Goal: Information Seeking & Learning: Learn about a topic

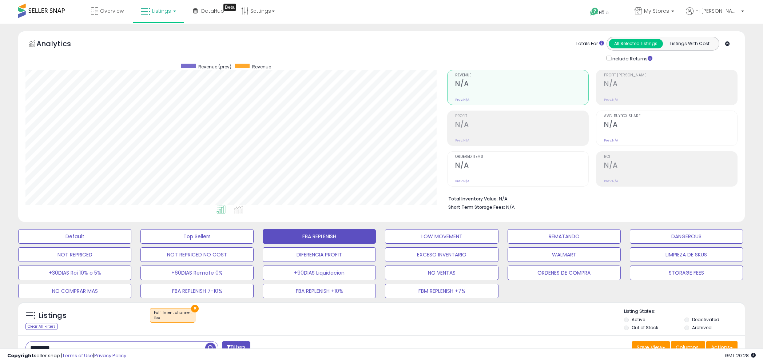
select select "**********"
select select "**"
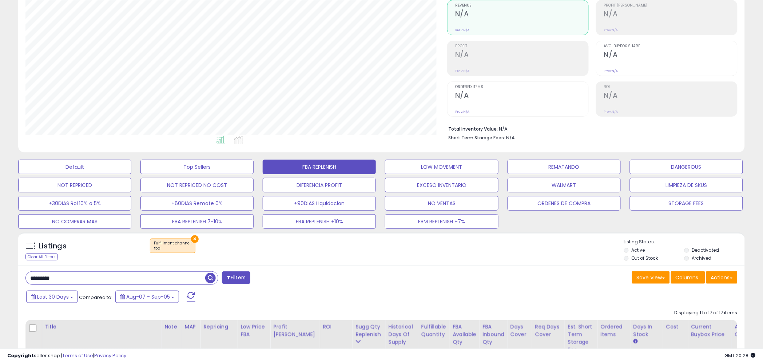
scroll to position [70, 0]
click at [69, 280] on input "*********" at bounding box center [115, 277] width 179 height 13
click at [192, 239] on button "×" at bounding box center [195, 239] width 8 height 8
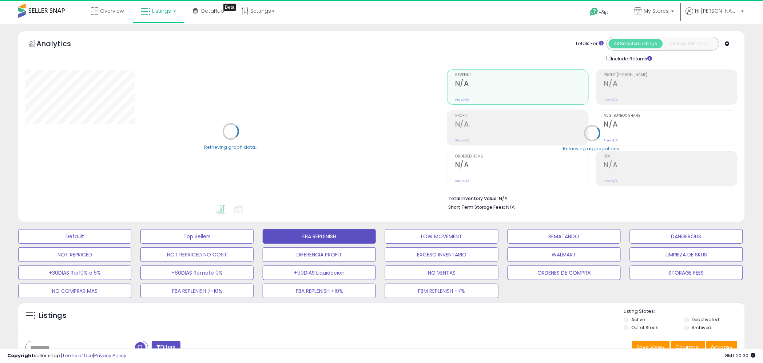
select select "**"
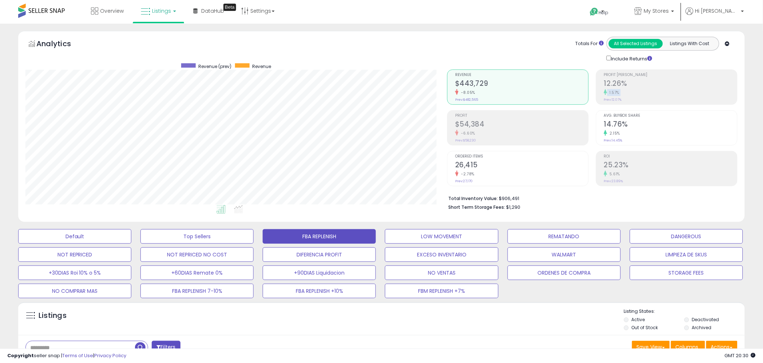
drag, startPoint x: 631, startPoint y: 86, endPoint x: 606, endPoint y: 88, distance: 24.9
click at [604, 85] on li "Profit Margin 12.26% 1.57% Prev: 12.07%" at bounding box center [667, 87] width 142 height 35
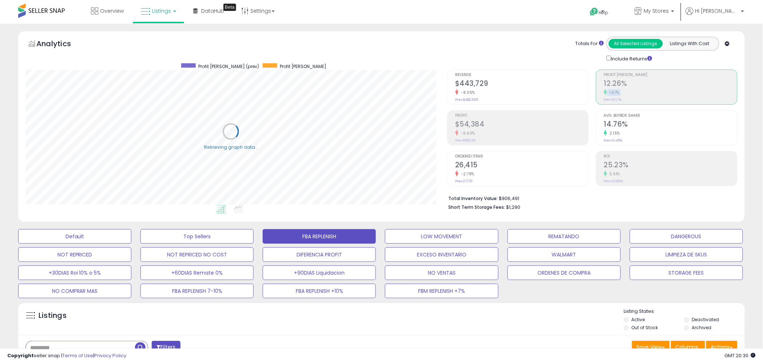
scroll to position [149, 422]
drag, startPoint x: 478, startPoint y: 127, endPoint x: 482, endPoint y: 128, distance: 4.5
click at [478, 127] on h2 "$54,384" at bounding box center [521, 125] width 133 height 10
click at [620, 84] on h2 "12.26%" at bounding box center [670, 84] width 133 height 10
click at [516, 128] on h2 "$54,384" at bounding box center [521, 125] width 133 height 10
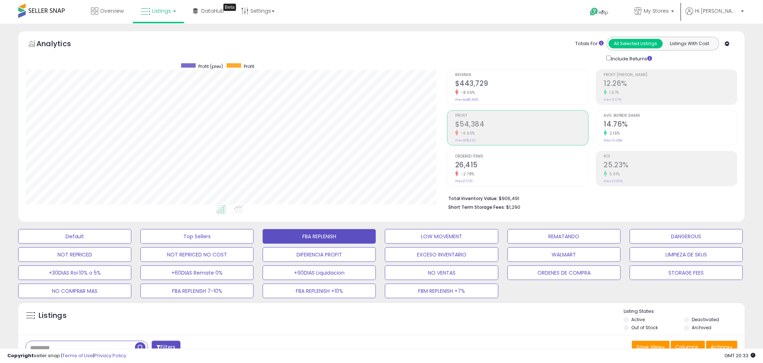
click at [619, 83] on h2 "12.26%" at bounding box center [670, 84] width 133 height 10
click at [514, 119] on div "Profit $54,384 -6.60% Prev: $58,230" at bounding box center [521, 127] width 133 height 33
click at [482, 167] on h2 "26,415" at bounding box center [521, 166] width 133 height 10
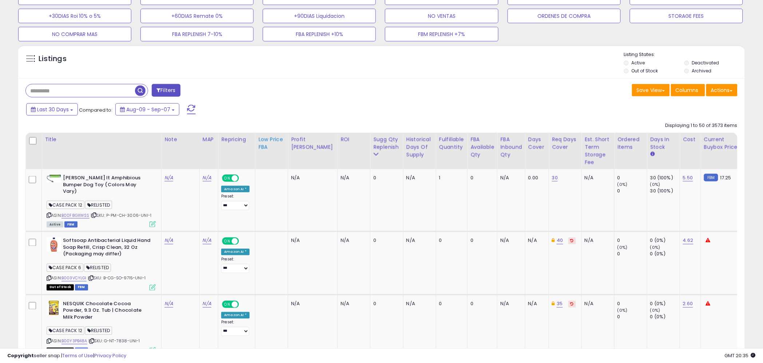
scroll to position [275, 0]
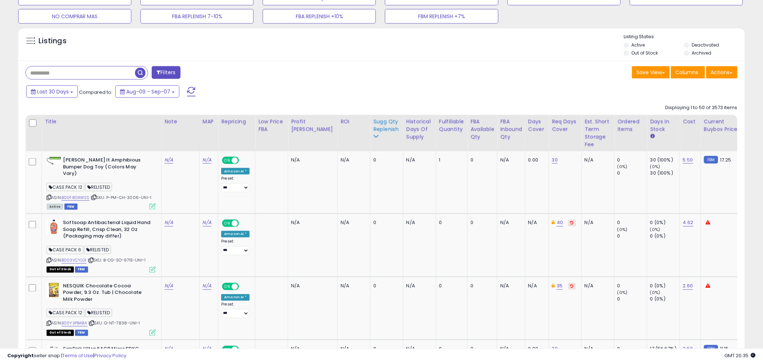
click at [374, 130] on div "Sugg Qty Replenish" at bounding box center [387, 125] width 27 height 15
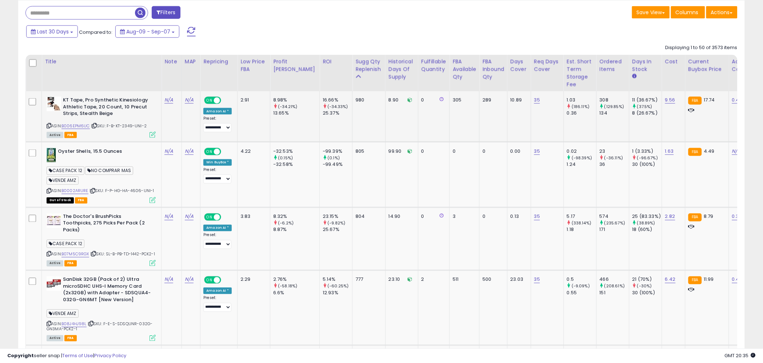
scroll to position [351, 0]
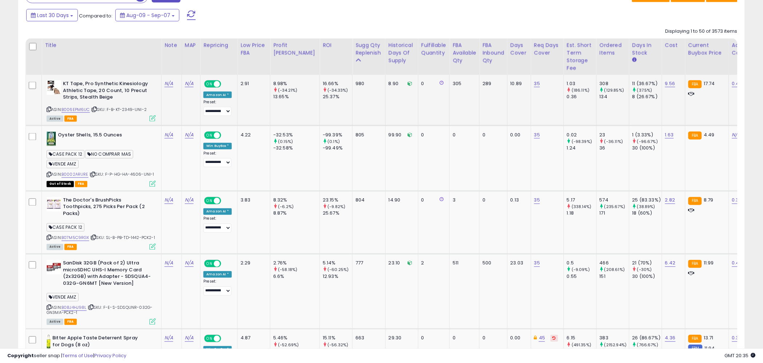
drag, startPoint x: 353, startPoint y: 99, endPoint x: 351, endPoint y: 96, distance: 3.7
click at [353, 99] on td "980" at bounding box center [369, 100] width 33 height 51
drag, startPoint x: 353, startPoint y: 83, endPoint x: 345, endPoint y: 83, distance: 8.4
click at [356, 83] on div "980" at bounding box center [368, 83] width 24 height 7
drag, startPoint x: 508, startPoint y: 84, endPoint x: 499, endPoint y: 91, distance: 11.1
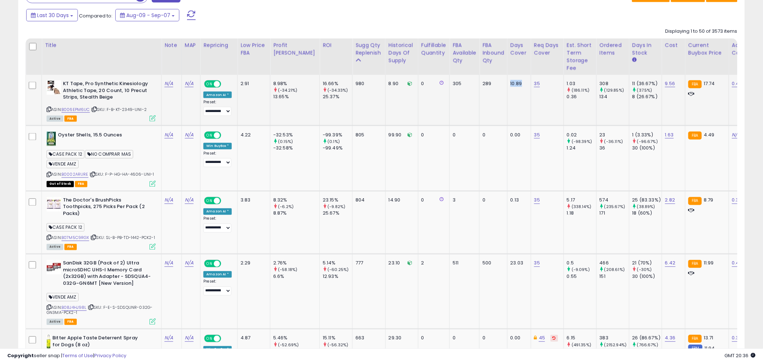
click at [507, 84] on td "10.89" at bounding box center [519, 100] width 24 height 51
drag, startPoint x: 349, startPoint y: 83, endPoint x: 336, endPoint y: 83, distance: 13.1
click at [353, 83] on td "980" at bounding box center [369, 100] width 33 height 51
drag, startPoint x: 284, startPoint y: 84, endPoint x: 271, endPoint y: 84, distance: 13.5
click at [271, 84] on td "8.98% (-34.21%) 13.65%" at bounding box center [295, 100] width 50 height 51
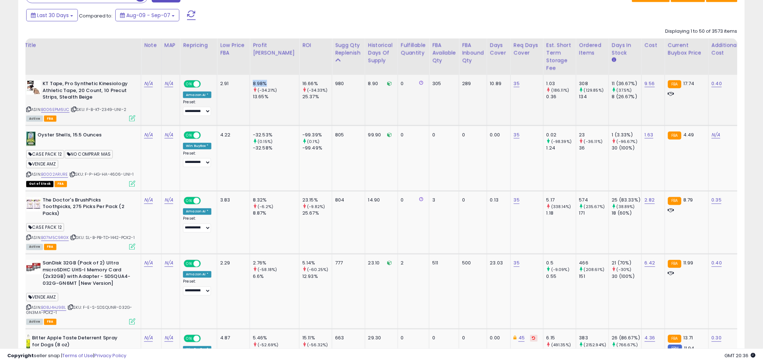
scroll to position [0, 0]
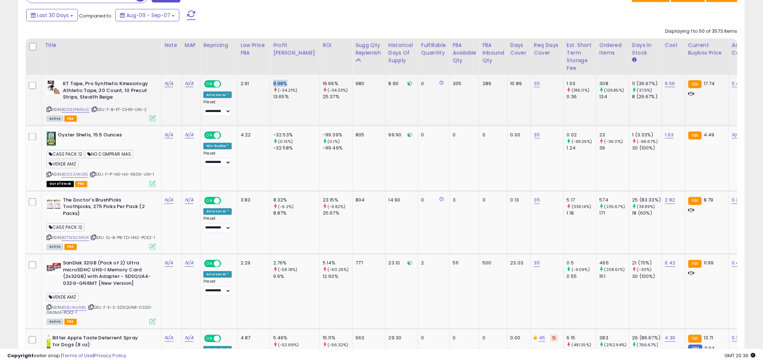
drag, startPoint x: 287, startPoint y: 83, endPoint x: 274, endPoint y: 84, distance: 12.1
click at [270, 83] on td "8.98% (-34.21%) 13.65%" at bounding box center [295, 100] width 50 height 51
drag, startPoint x: 436, startPoint y: 97, endPoint x: 455, endPoint y: 96, distance: 18.2
click at [450, 97] on td "305" at bounding box center [465, 100] width 30 height 51
drag, startPoint x: 450, startPoint y: 84, endPoint x: 436, endPoint y: 85, distance: 13.5
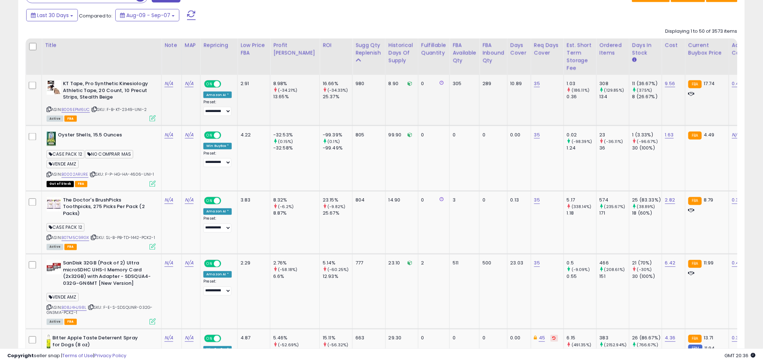
click at [450, 83] on td "305" at bounding box center [465, 100] width 30 height 51
drag, startPoint x: 482, startPoint y: 83, endPoint x: 450, endPoint y: 87, distance: 31.9
drag, startPoint x: 445, startPoint y: 92, endPoint x: 450, endPoint y: 84, distance: 9.2
click at [450, 89] on td "305" at bounding box center [465, 100] width 30 height 51
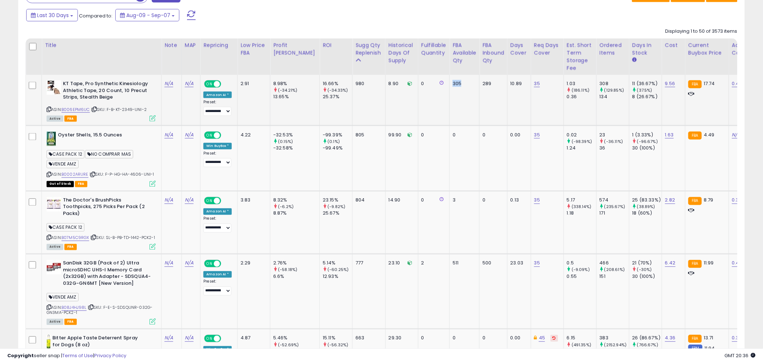
click at [453, 86] on div "305" at bounding box center [463, 83] width 21 height 7
click at [480, 93] on td "289" at bounding box center [494, 100] width 28 height 51
click at [356, 85] on div "980" at bounding box center [368, 83] width 24 height 7
drag, startPoint x: 508, startPoint y: 83, endPoint x: 494, endPoint y: 84, distance: 13.9
click at [507, 84] on td "10.89" at bounding box center [519, 100] width 24 height 51
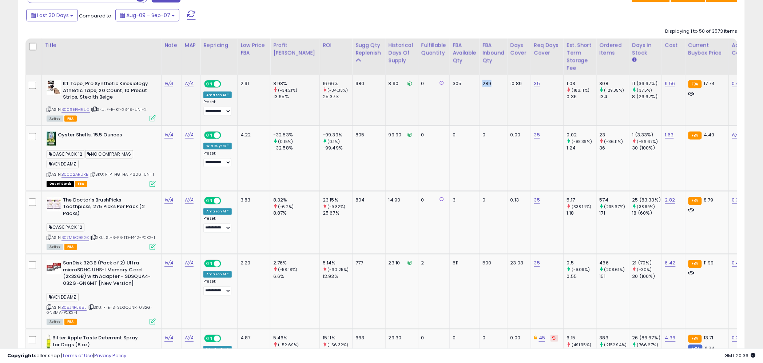
drag, startPoint x: 478, startPoint y: 83, endPoint x: 468, endPoint y: 83, distance: 9.5
click at [483, 83] on div "289" at bounding box center [492, 83] width 19 height 7
drag, startPoint x: 509, startPoint y: 83, endPoint x: 493, endPoint y: 84, distance: 16.0
click at [507, 84] on td "10.89" at bounding box center [519, 100] width 24 height 51
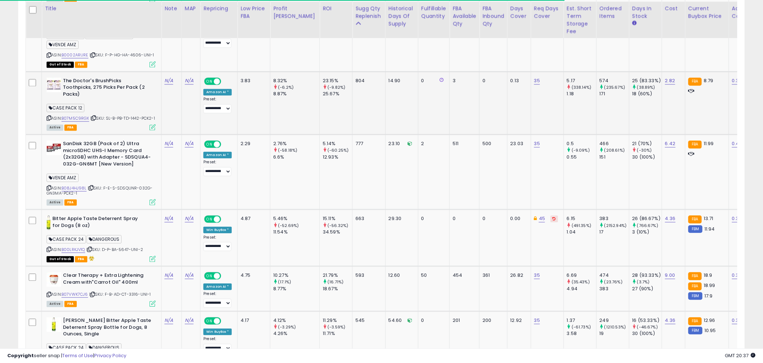
scroll to position [477, 0]
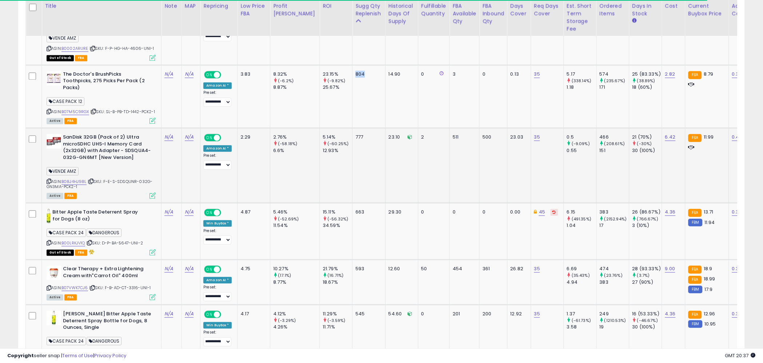
drag, startPoint x: 349, startPoint y: 75, endPoint x: 320, endPoint y: 127, distance: 59.5
click at [353, 75] on td "804" at bounding box center [369, 96] width 33 height 63
drag, startPoint x: 471, startPoint y: 72, endPoint x: 481, endPoint y: 75, distance: 10.2
click at [483, 72] on div "0" at bounding box center [492, 74] width 19 height 7
drag, startPoint x: 506, startPoint y: 74, endPoint x: 494, endPoint y: 75, distance: 11.7
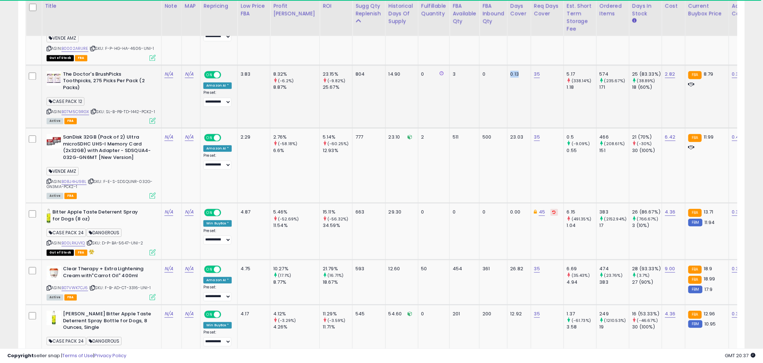
click at [507, 75] on td "0.13" at bounding box center [519, 96] width 24 height 63
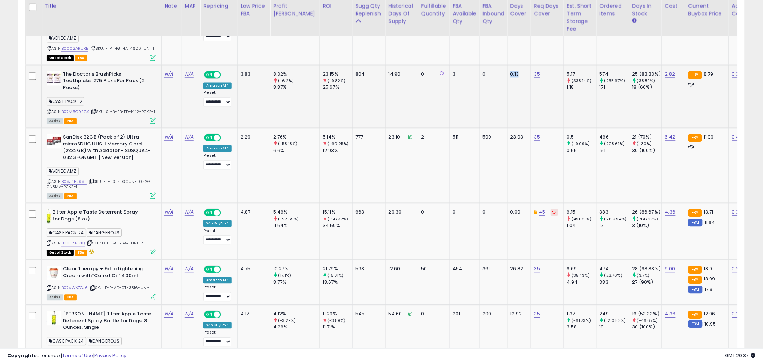
drag, startPoint x: 502, startPoint y: 79, endPoint x: 507, endPoint y: 77, distance: 5.4
click at [507, 79] on td "0.13" at bounding box center [519, 96] width 24 height 63
drag, startPoint x: 497, startPoint y: 75, endPoint x: 493, endPoint y: 75, distance: 4.4
click at [507, 75] on td "0.13" at bounding box center [519, 96] width 24 height 63
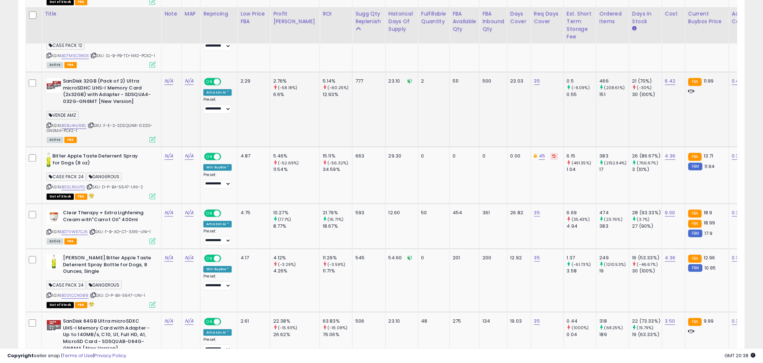
scroll to position [541, 0]
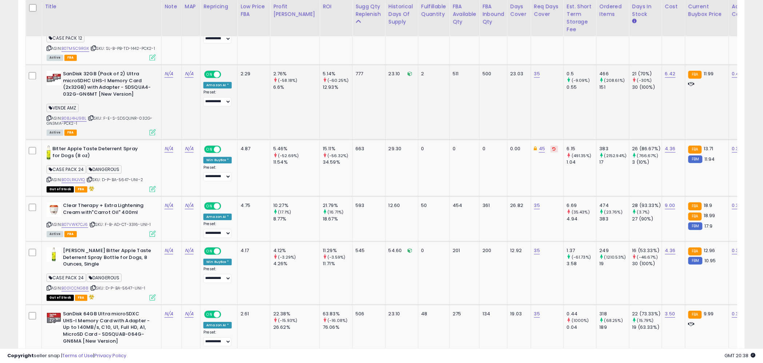
click at [424, 94] on td "2" at bounding box center [433, 102] width 31 height 75
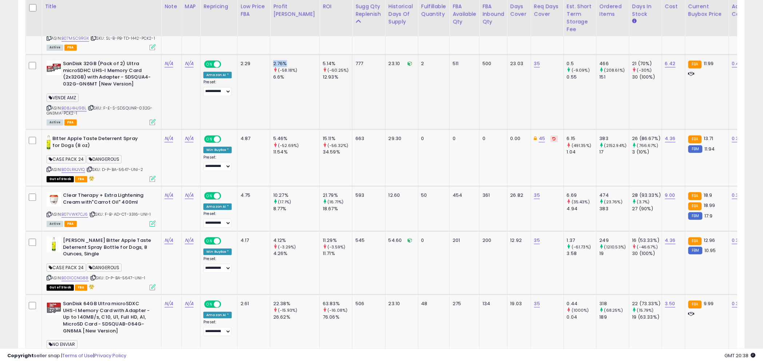
drag, startPoint x: 288, startPoint y: 62, endPoint x: 274, endPoint y: 62, distance: 14.2
click at [274, 62] on div "2.76%" at bounding box center [296, 63] width 46 height 7
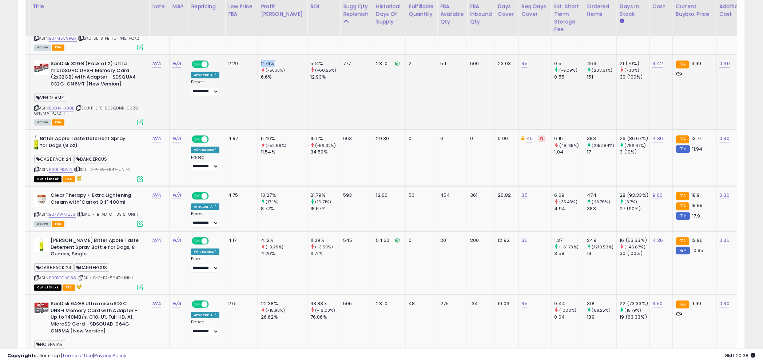
scroll to position [0, 0]
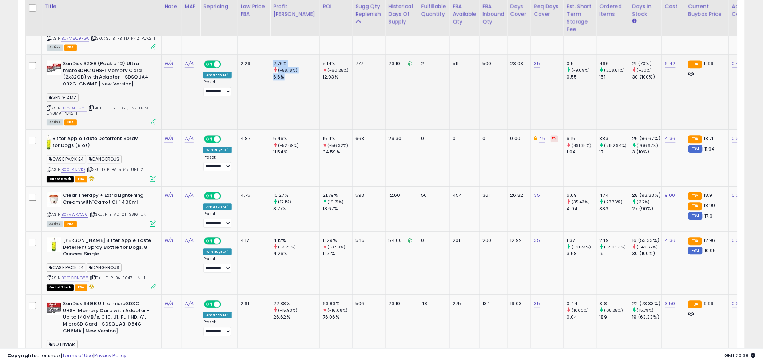
drag, startPoint x: 272, startPoint y: 75, endPoint x: 277, endPoint y: 67, distance: 9.0
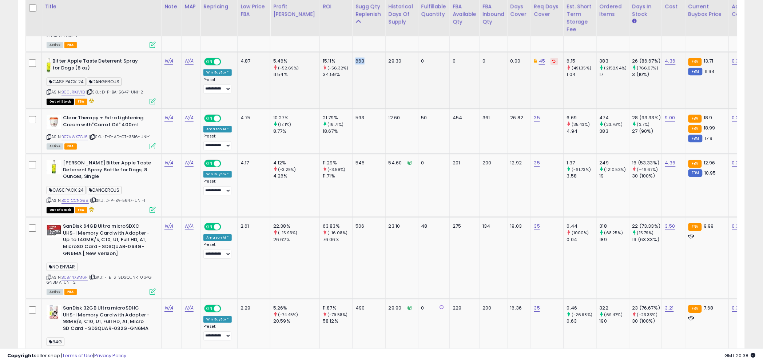
drag, startPoint x: 354, startPoint y: 56, endPoint x: 337, endPoint y: 59, distance: 17.3
click at [353, 59] on td "663" at bounding box center [369, 80] width 33 height 57
drag, startPoint x: 507, startPoint y: 59, endPoint x: 491, endPoint y: 60, distance: 16.0
drag, startPoint x: 348, startPoint y: 58, endPoint x: 334, endPoint y: 62, distance: 14.7
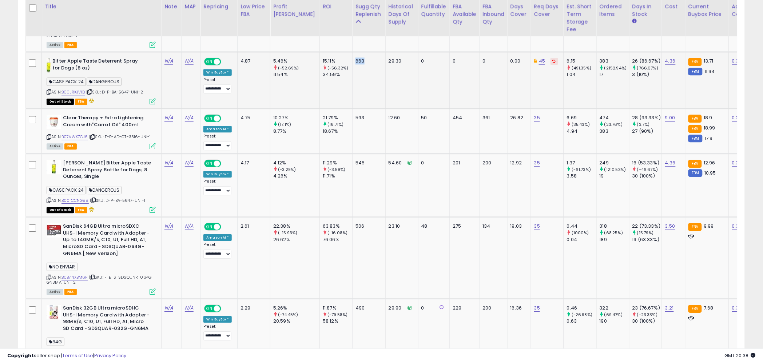
click at [353, 58] on td "663" at bounding box center [369, 80] width 33 height 57
drag, startPoint x: 291, startPoint y: 59, endPoint x: 289, endPoint y: 76, distance: 17.3
click at [278, 60] on div "5.46%" at bounding box center [296, 61] width 46 height 7
drag, startPoint x: 287, startPoint y: 74, endPoint x: 271, endPoint y: 72, distance: 15.7
click at [270, 72] on td "5.46% (-52.69%) 11.54%" at bounding box center [295, 80] width 50 height 57
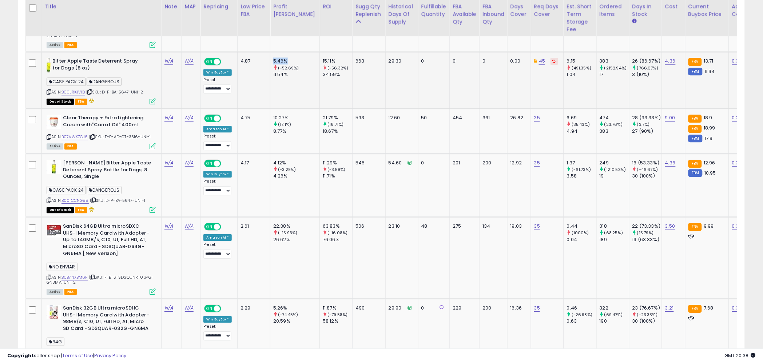
drag, startPoint x: 285, startPoint y: 57, endPoint x: 273, endPoint y: 57, distance: 11.3
click at [273, 58] on div "5.46%" at bounding box center [296, 61] width 46 height 7
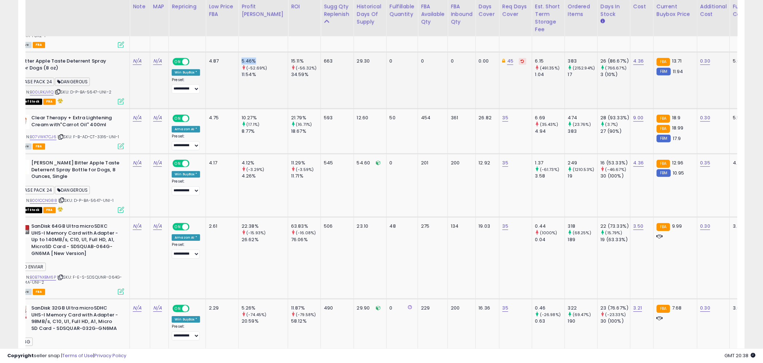
drag, startPoint x: 259, startPoint y: 58, endPoint x: 252, endPoint y: 58, distance: 7.3
click at [256, 58] on div "5.46%" at bounding box center [265, 61] width 46 height 7
drag, startPoint x: 255, startPoint y: 58, endPoint x: 243, endPoint y: 58, distance: 12.0
click at [243, 58] on div "5.46%" at bounding box center [265, 61] width 46 height 7
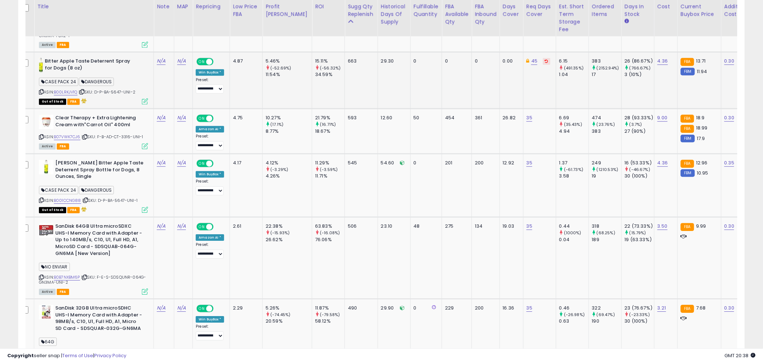
click at [278, 68] on small "(-52.69%)" at bounding box center [280, 68] width 21 height 6
drag, startPoint x: 275, startPoint y: 59, endPoint x: 263, endPoint y: 61, distance: 12.5
click at [263, 59] on td "5.46% (-52.69%) 11.54%" at bounding box center [288, 80] width 50 height 57
click at [345, 75] on td "663" at bounding box center [361, 80] width 33 height 57
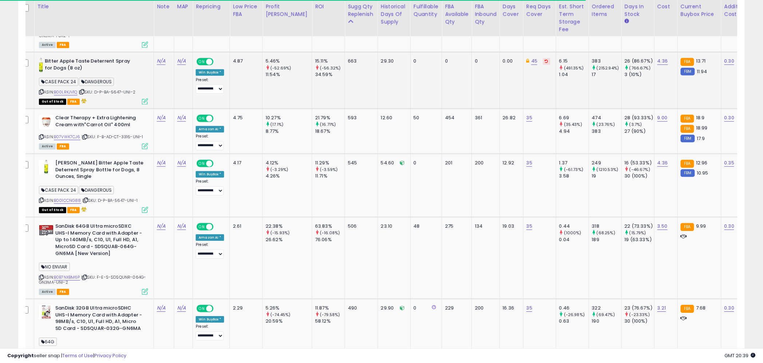
click at [345, 62] on td "663" at bounding box center [361, 80] width 33 height 57
drag, startPoint x: 340, startPoint y: 59, endPoint x: 327, endPoint y: 65, distance: 15.2
click at [345, 59] on td "663" at bounding box center [361, 80] width 33 height 57
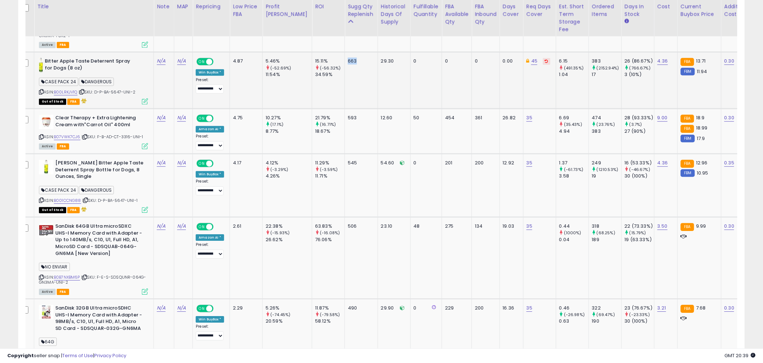
drag, startPoint x: 343, startPoint y: 58, endPoint x: 331, endPoint y: 60, distance: 12.6
click at [348, 59] on div "663" at bounding box center [360, 61] width 24 height 7
drag, startPoint x: 342, startPoint y: 59, endPoint x: 326, endPoint y: 59, distance: 15.7
drag, startPoint x: 338, startPoint y: 160, endPoint x: 328, endPoint y: 161, distance: 9.9
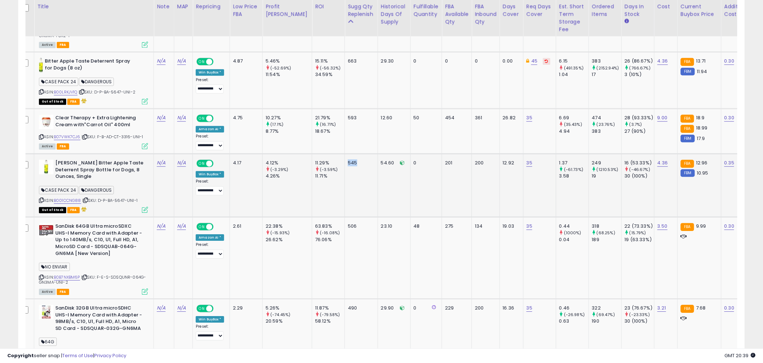
click at [345, 161] on td "545" at bounding box center [361, 185] width 33 height 63
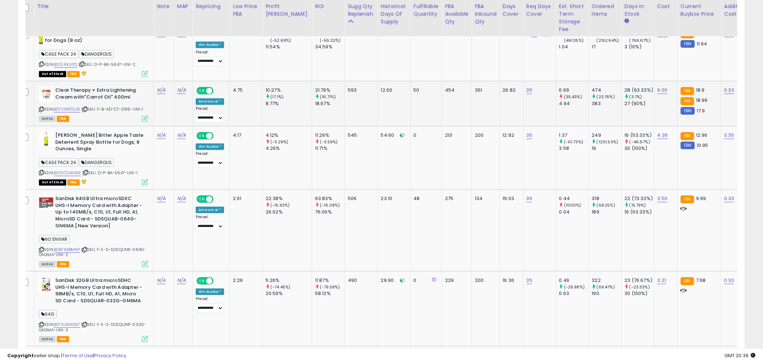
drag, startPoint x: 341, startPoint y: 97, endPoint x: 341, endPoint y: 88, distance: 8.7
click at [345, 97] on td "593" at bounding box center [361, 103] width 33 height 45
drag, startPoint x: 340, startPoint y: 87, endPoint x: 328, endPoint y: 87, distance: 12.4
click at [345, 87] on td "593" at bounding box center [361, 103] width 33 height 45
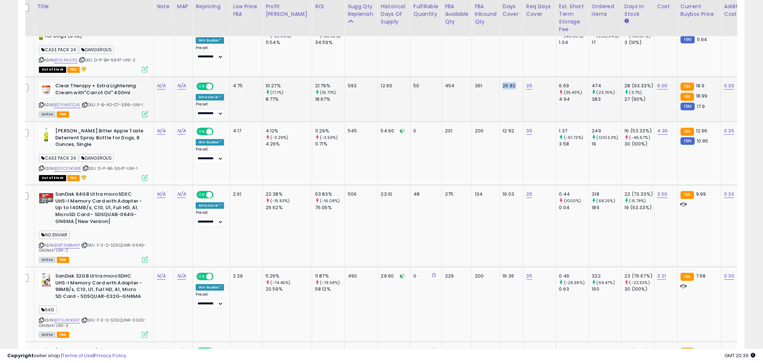
drag, startPoint x: 501, startPoint y: 83, endPoint x: 486, endPoint y: 84, distance: 14.2
click at [500, 84] on td "26.82" at bounding box center [512, 99] width 24 height 45
drag, startPoint x: 341, startPoint y: 83, endPoint x: 326, endPoint y: 83, distance: 14.9
drag, startPoint x: 281, startPoint y: 82, endPoint x: 260, endPoint y: 81, distance: 21.5
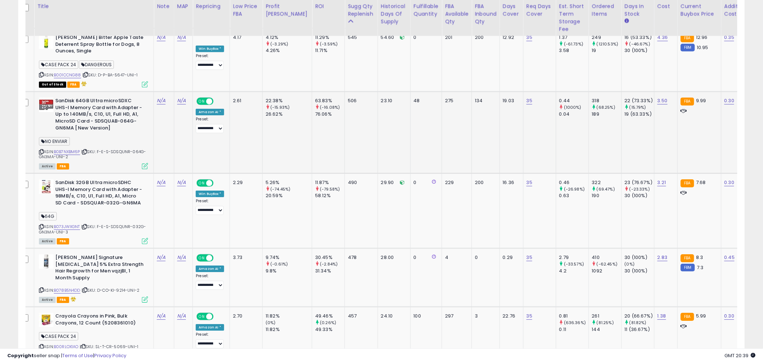
scroll to position [756, 0]
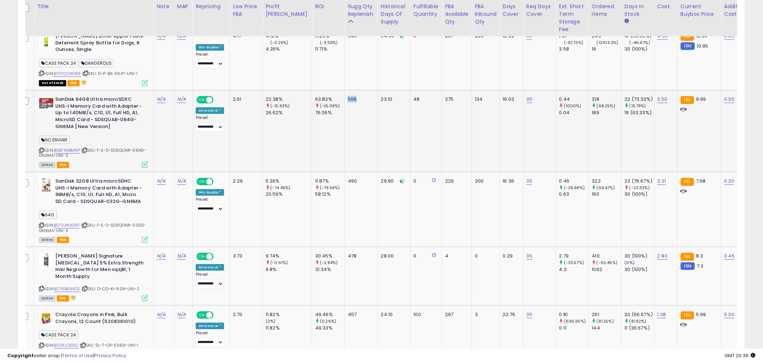
drag, startPoint x: 341, startPoint y: 95, endPoint x: 332, endPoint y: 95, distance: 9.1
click at [348, 96] on div "506" at bounding box center [360, 99] width 24 height 7
drag, startPoint x: 279, startPoint y: 97, endPoint x: 259, endPoint y: 97, distance: 20.4
click at [266, 96] on div "22.38%" at bounding box center [289, 99] width 46 height 7
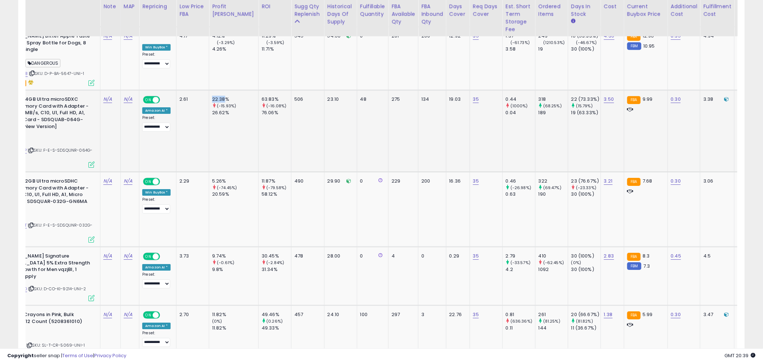
scroll to position [0, 65]
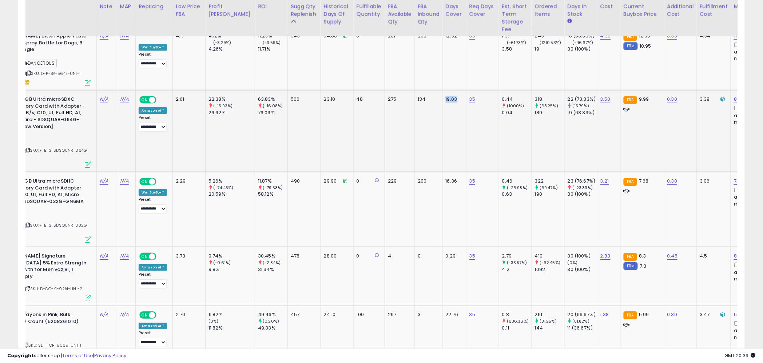
drag, startPoint x: 444, startPoint y: 97, endPoint x: 427, endPoint y: 98, distance: 17.1
click at [443, 97] on td "19.03" at bounding box center [455, 131] width 24 height 82
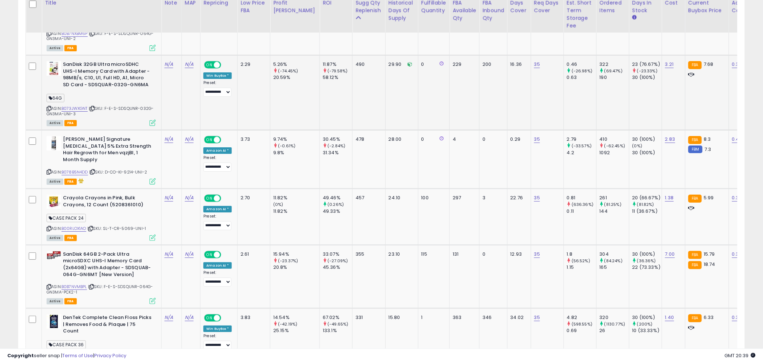
scroll to position [869, 0]
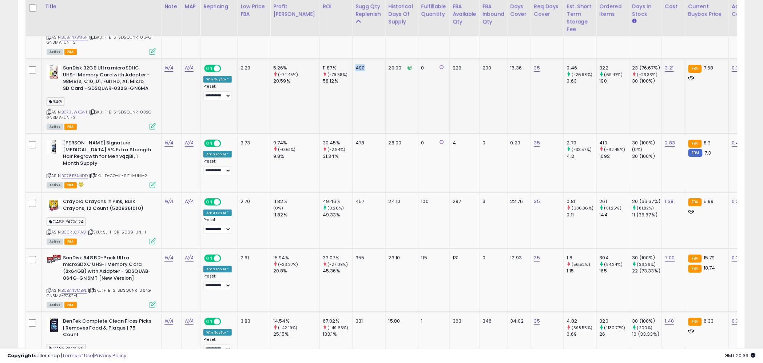
drag, startPoint x: 343, startPoint y: 65, endPoint x: 347, endPoint y: 78, distance: 13.8
click at [353, 65] on td "490" at bounding box center [369, 96] width 33 height 75
drag, startPoint x: 496, startPoint y: 64, endPoint x: 491, endPoint y: 74, distance: 10.8
click at [507, 64] on td "16.36" at bounding box center [519, 96] width 24 height 75
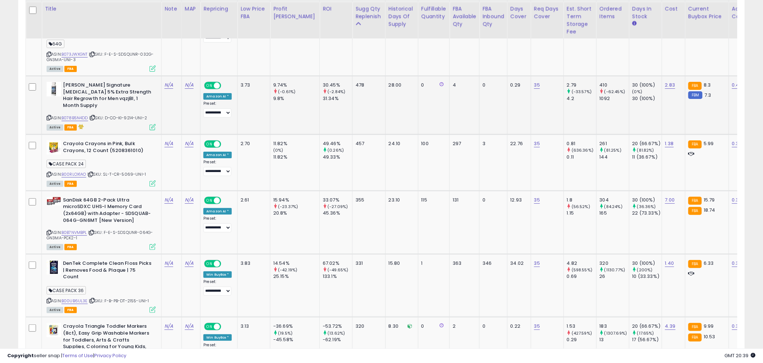
scroll to position [941, 0]
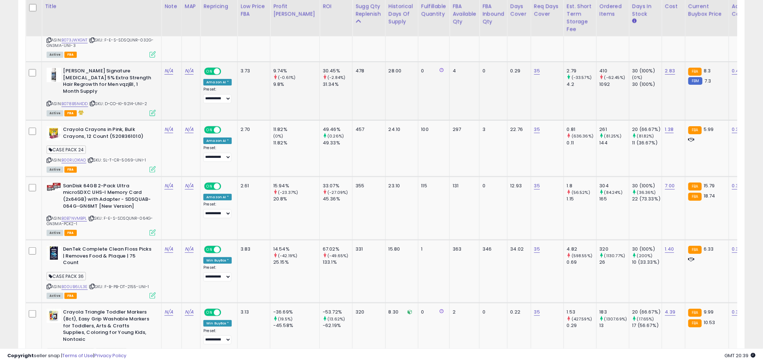
drag, startPoint x: 347, startPoint y: 67, endPoint x: 353, endPoint y: 67, distance: 6.6
click at [356, 68] on div "478" at bounding box center [368, 71] width 24 height 7
drag, startPoint x: 509, startPoint y: 66, endPoint x: 485, endPoint y: 66, distance: 23.3
drag, startPoint x: 355, startPoint y: 73, endPoint x: 352, endPoint y: 69, distance: 4.4
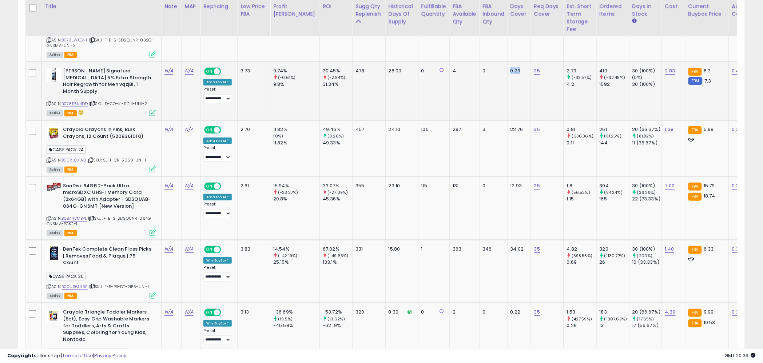
click at [353, 72] on td "478" at bounding box center [369, 91] width 33 height 59
drag, startPoint x: 349, startPoint y: 66, endPoint x: 329, endPoint y: 66, distance: 20.0
click at [356, 71] on div "478" at bounding box center [368, 71] width 24 height 7
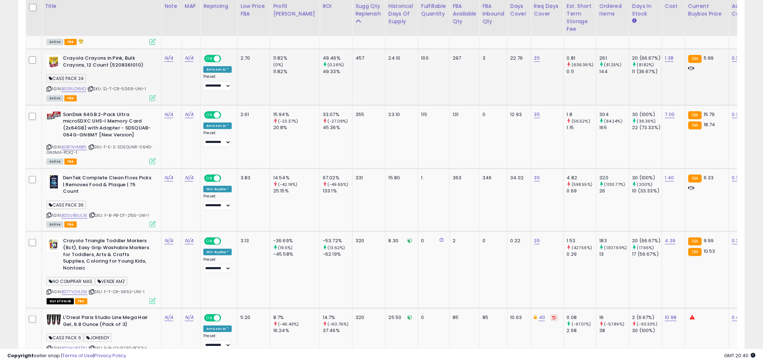
scroll to position [1006, 0]
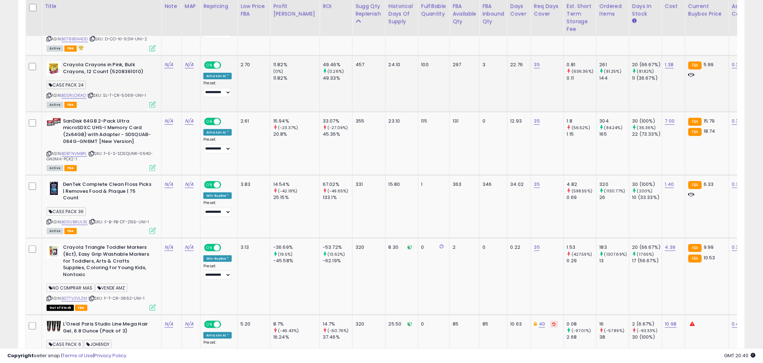
drag, startPoint x: 515, startPoint y: 59, endPoint x: 510, endPoint y: 53, distance: 8.2
drag, startPoint x: 502, startPoint y: 53, endPoint x: 493, endPoint y: 81, distance: 29.6
drag, startPoint x: 354, startPoint y: 54, endPoint x: 337, endPoint y: 54, distance: 17.5
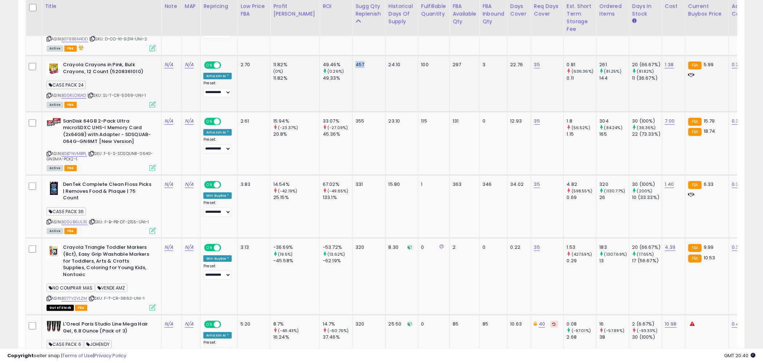
click at [353, 56] on td "457" at bounding box center [369, 84] width 33 height 56
drag, startPoint x: 278, startPoint y: 54, endPoint x: 401, endPoint y: 114, distance: 136.9
click at [270, 56] on td "11.82% (0%) 11.82%" at bounding box center [295, 84] width 50 height 56
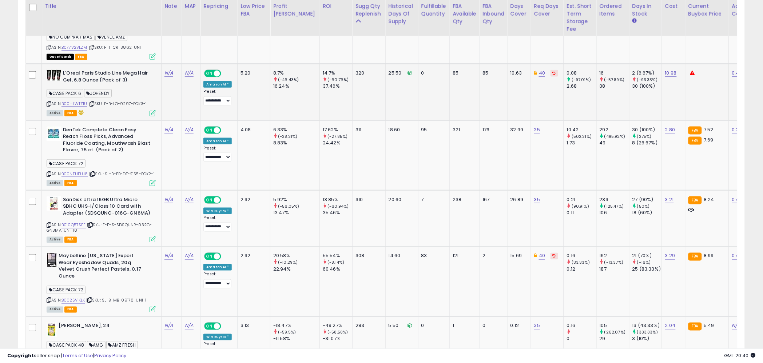
scroll to position [0, 4]
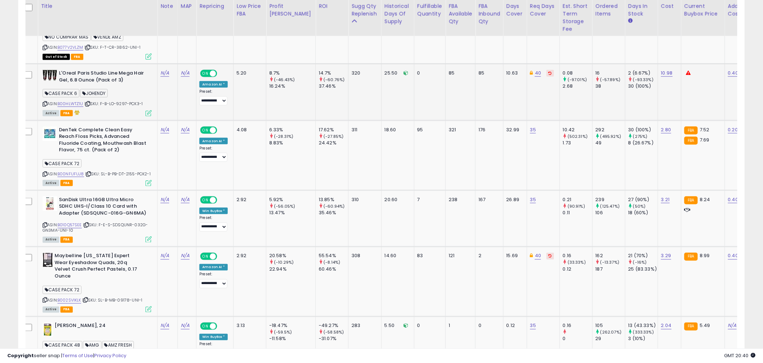
drag, startPoint x: 355, startPoint y: 79, endPoint x: 346, endPoint y: 67, distance: 14.9
click at [355, 79] on td "320" at bounding box center [365, 92] width 33 height 57
drag, startPoint x: 344, startPoint y: 55, endPoint x: 329, endPoint y: 55, distance: 14.6
drag, startPoint x: 392, startPoint y: 70, endPoint x: 398, endPoint y: 71, distance: 6.2
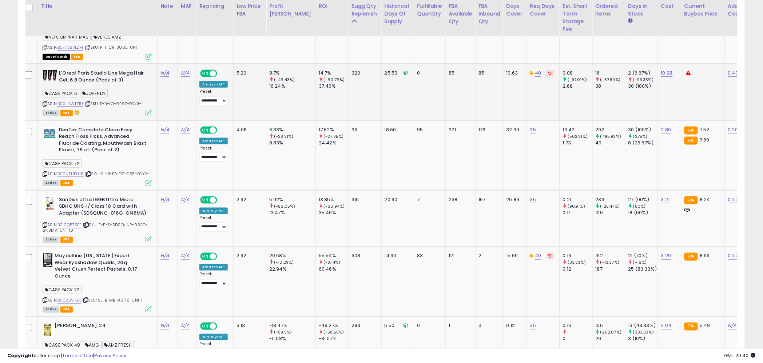
click at [392, 70] on td "25.50" at bounding box center [398, 92] width 33 height 57
drag, startPoint x: 503, startPoint y: 55, endPoint x: 480, endPoint y: 62, distance: 24.2
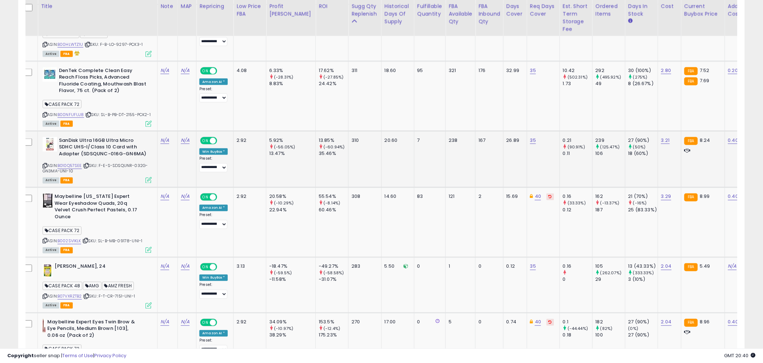
scroll to position [1317, 0]
drag, startPoint x: 502, startPoint y: 176, endPoint x: 484, endPoint y: 176, distance: 18.2
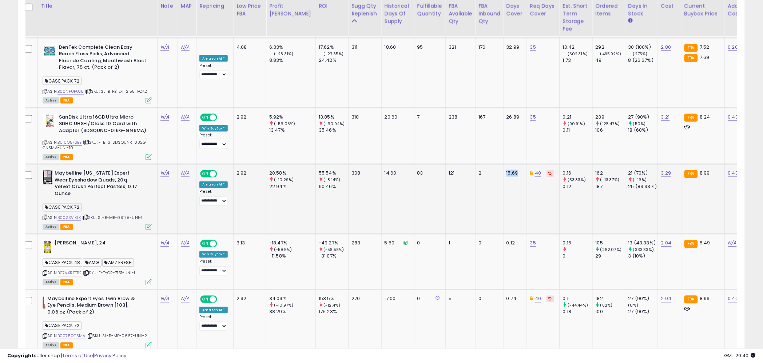
scroll to position [1357, 0]
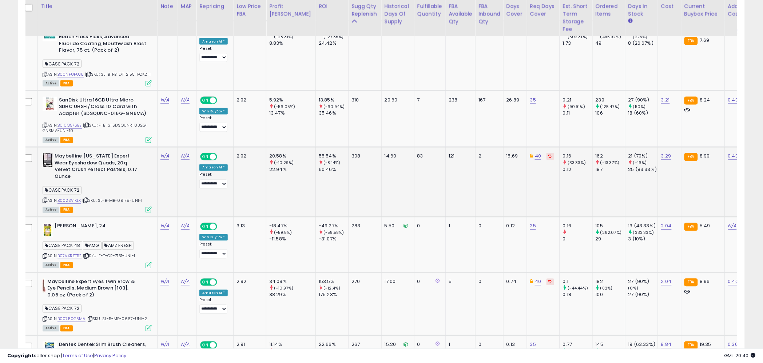
drag, startPoint x: 505, startPoint y: 137, endPoint x: 443, endPoint y: 138, distance: 61.2
drag, startPoint x: 281, startPoint y: 136, endPoint x: 268, endPoint y: 143, distance: 14.8
click at [266, 147] on td "20.58% (-10.29%) 22.94%" at bounding box center [291, 182] width 50 height 70
drag, startPoint x: 261, startPoint y: 149, endPoint x: 282, endPoint y: 149, distance: 20.8
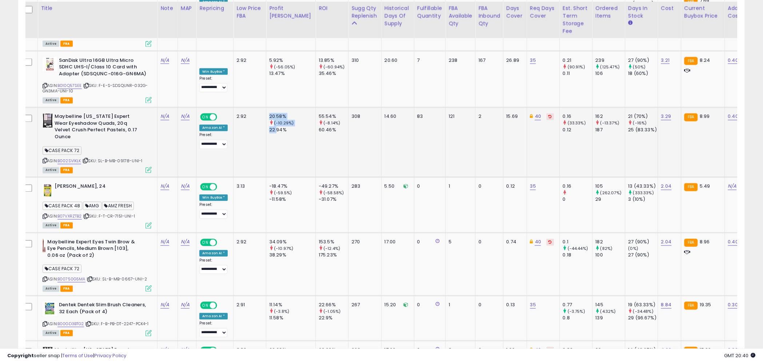
scroll to position [1402, 0]
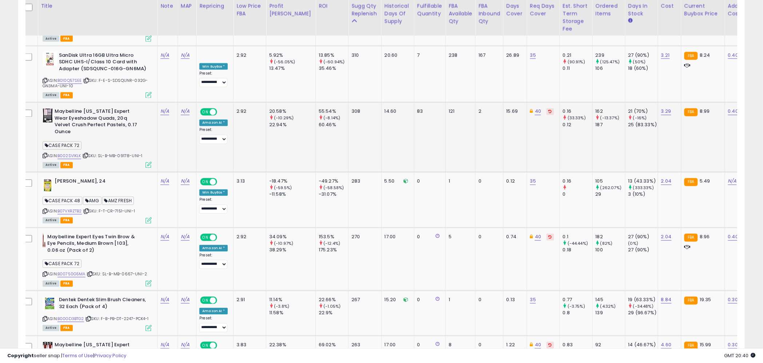
drag, startPoint x: 277, startPoint y: 91, endPoint x: 260, endPoint y: 94, distance: 17.7
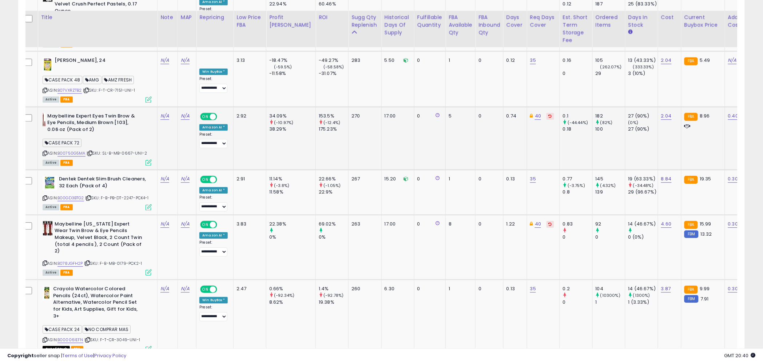
scroll to position [1540, 0]
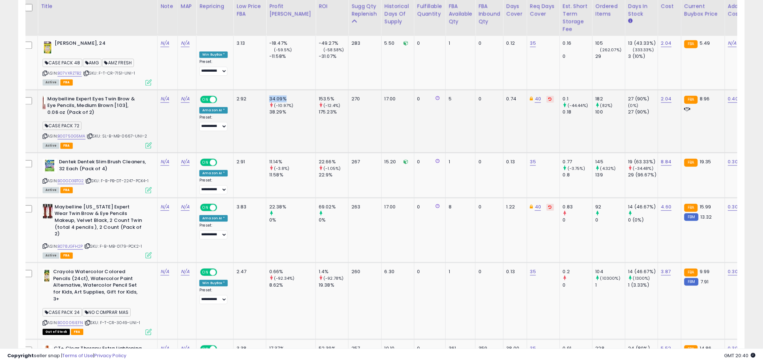
drag, startPoint x: 283, startPoint y: 73, endPoint x: 262, endPoint y: 74, distance: 20.0
drag, startPoint x: 348, startPoint y: 72, endPoint x: 332, endPoint y: 74, distance: 16.1
click at [479, 96] on div "0" at bounding box center [488, 99] width 19 height 7
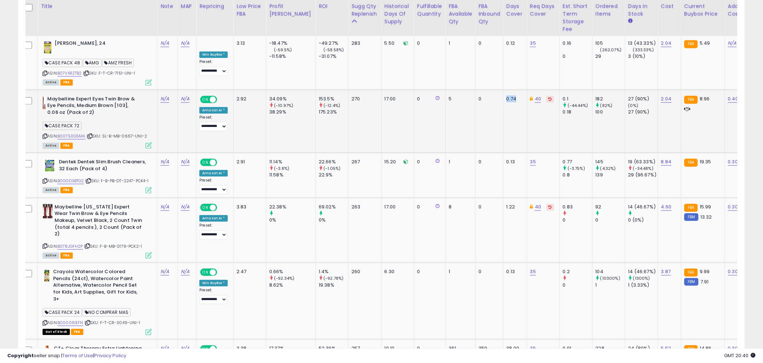
drag, startPoint x: 502, startPoint y: 72, endPoint x: 486, endPoint y: 73, distance: 15.7
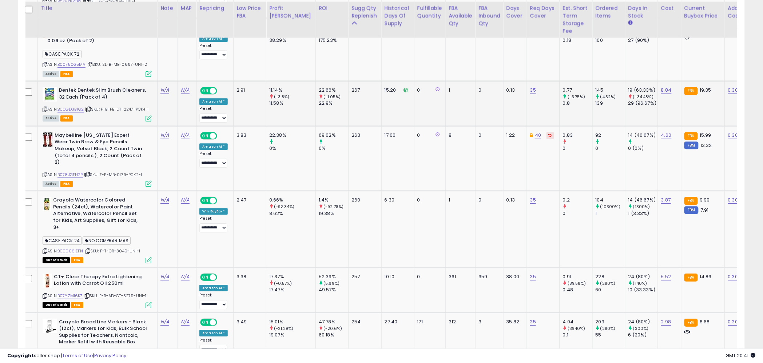
scroll to position [1615, 0]
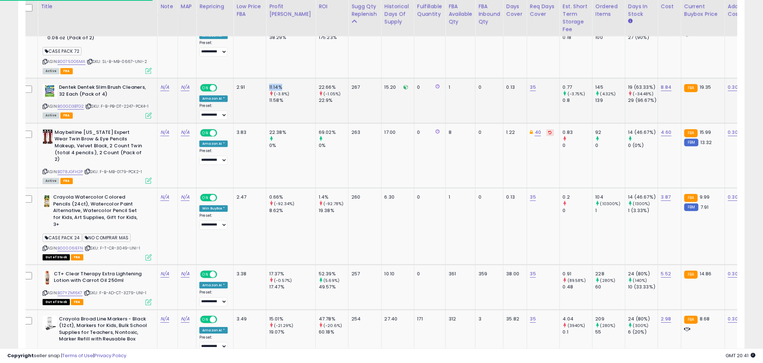
drag, startPoint x: 281, startPoint y: 62, endPoint x: 268, endPoint y: 64, distance: 13.3
click at [268, 78] on td "11.14% (-3.8%) 11.58%" at bounding box center [291, 100] width 50 height 45
drag, startPoint x: 501, startPoint y: 60, endPoint x: 479, endPoint y: 66, distance: 22.7
click at [503, 78] on td "0.13" at bounding box center [515, 100] width 24 height 45
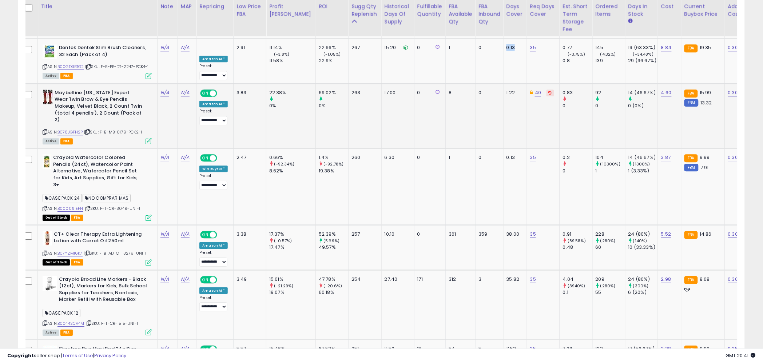
scroll to position [1655, 0]
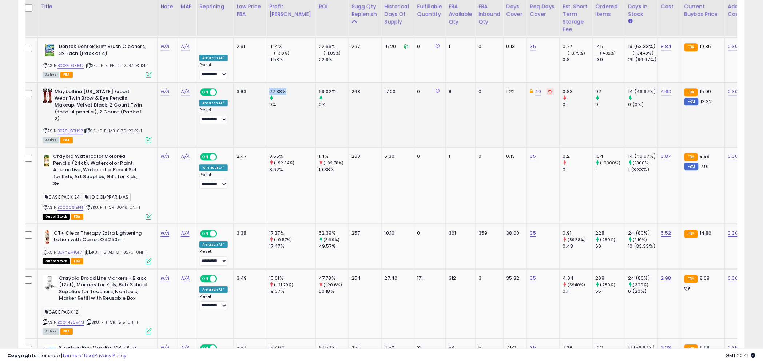
drag, startPoint x: 276, startPoint y: 69, endPoint x: 269, endPoint y: 71, distance: 7.8
click at [269, 88] on div "22.38%" at bounding box center [292, 91] width 46 height 7
click at [349, 82] on td "263" at bounding box center [365, 114] width 33 height 65
drag, startPoint x: 496, startPoint y: 69, endPoint x: 491, endPoint y: 70, distance: 4.7
click at [507, 88] on div "1.22" at bounding box center [514, 91] width 15 height 7
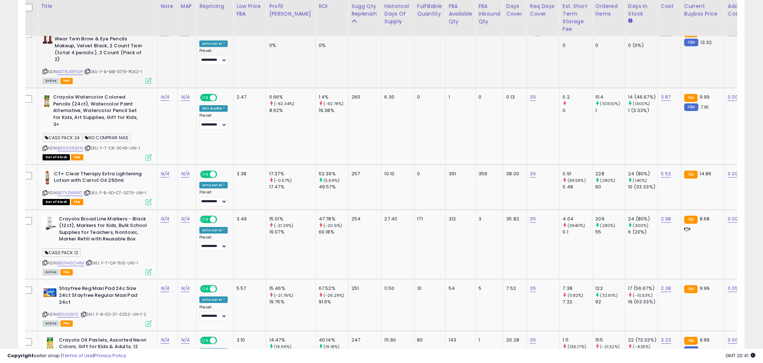
scroll to position [1714, 0]
drag, startPoint x: 283, startPoint y: 67, endPoint x: 270, endPoint y: 68, distance: 13.5
click at [270, 95] on div "0.66%" at bounding box center [292, 98] width 46 height 7
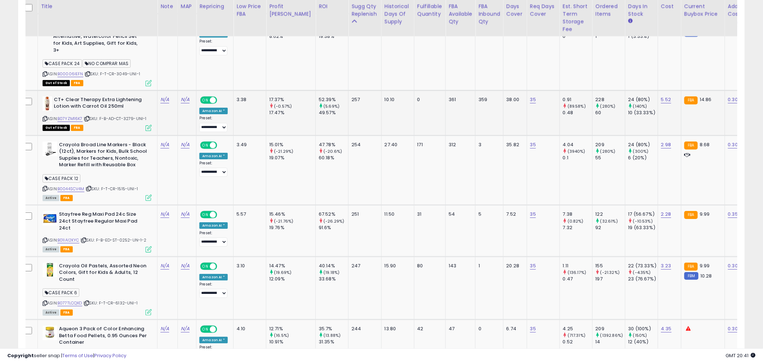
scroll to position [1792, 0]
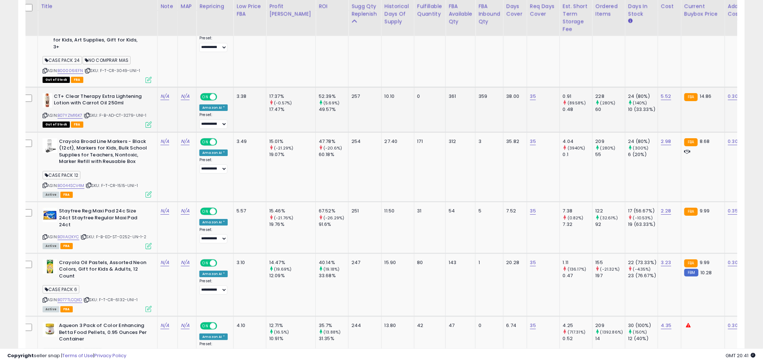
click at [349, 87] on td "257" at bounding box center [365, 109] width 33 height 45
drag, startPoint x: 347, startPoint y: 68, endPoint x: 334, endPoint y: 76, distance: 14.5
click at [349, 87] on td "257" at bounding box center [365, 109] width 33 height 45
click at [507, 93] on div "38.00" at bounding box center [514, 96] width 15 height 7
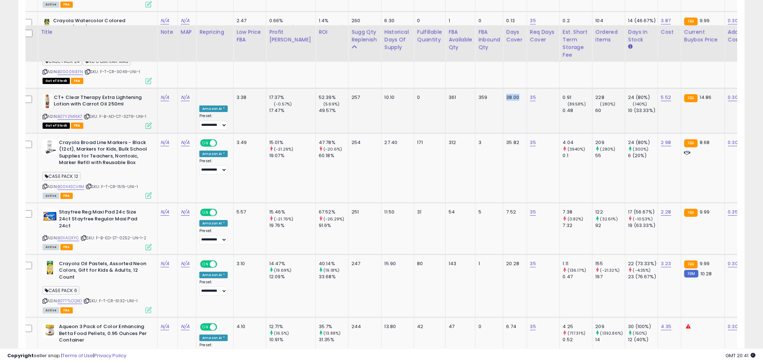
scroll to position [1788, 0]
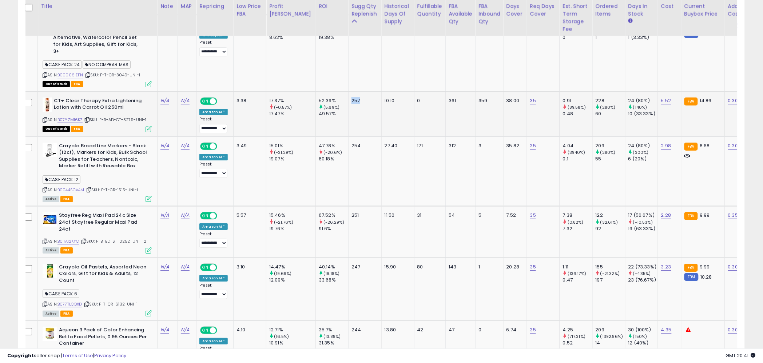
drag, startPoint x: 346, startPoint y: 72, endPoint x: 335, endPoint y: 71, distance: 11.3
click at [352, 98] on div "257" at bounding box center [364, 101] width 24 height 7
drag, startPoint x: 475, startPoint y: 72, endPoint x: 490, endPoint y: 70, distance: 15.1
click at [479, 98] on div "359" at bounding box center [488, 101] width 19 height 7
click at [507, 98] on div "38.00" at bounding box center [514, 101] width 15 height 7
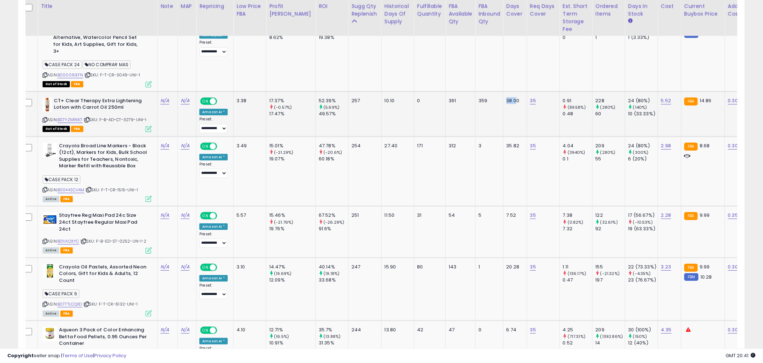
drag, startPoint x: 502, startPoint y: 70, endPoint x: 485, endPoint y: 70, distance: 17.5
drag, startPoint x: 476, startPoint y: 68, endPoint x: 465, endPoint y: 69, distance: 10.9
click at [479, 98] on div "359" at bounding box center [488, 101] width 19 height 7
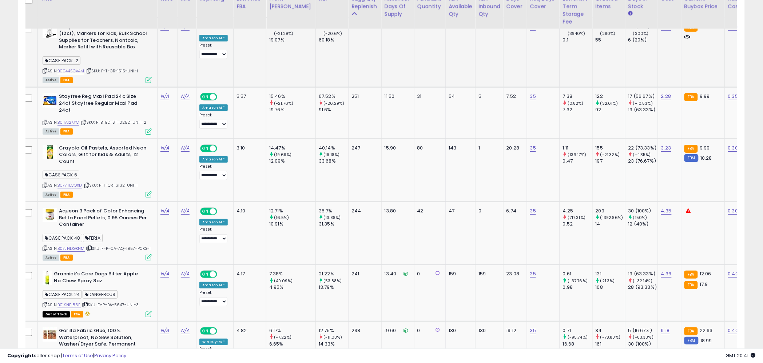
scroll to position [1914, 0]
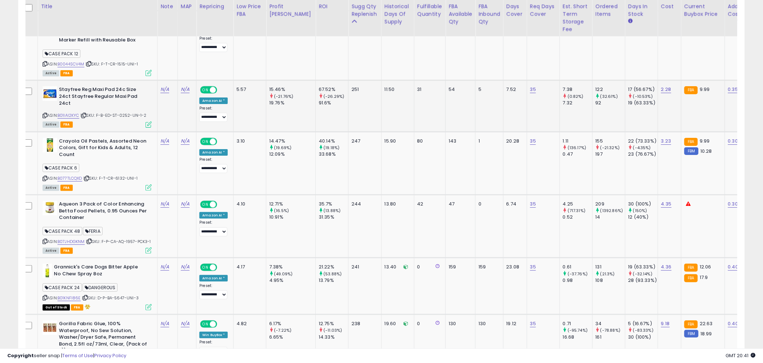
drag, startPoint x: 501, startPoint y: 65, endPoint x: 501, endPoint y: 61, distance: 4.4
click at [503, 80] on td "7.52" at bounding box center [515, 105] width 24 height 51
drag, startPoint x: 501, startPoint y: 59, endPoint x: 489, endPoint y: 60, distance: 12.0
click at [503, 80] on td "7.52" at bounding box center [515, 105] width 24 height 51
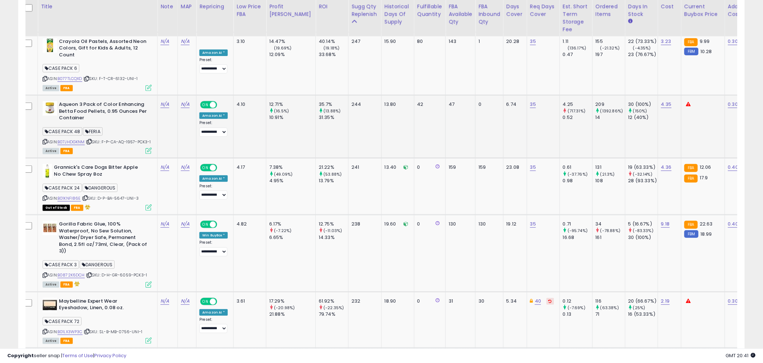
scroll to position [2025, 0]
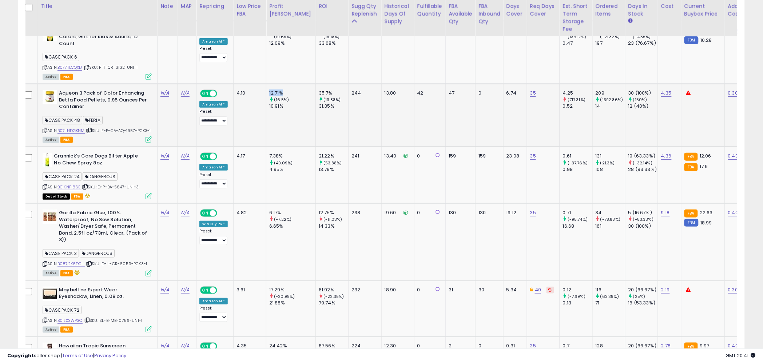
drag, startPoint x: 281, startPoint y: 55, endPoint x: 289, endPoint y: 112, distance: 57.7
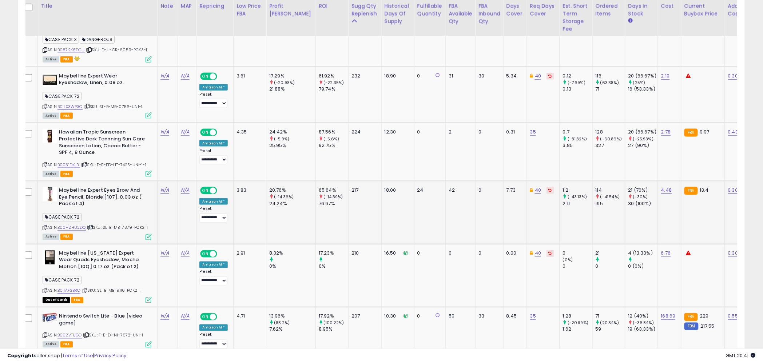
scroll to position [2246, 0]
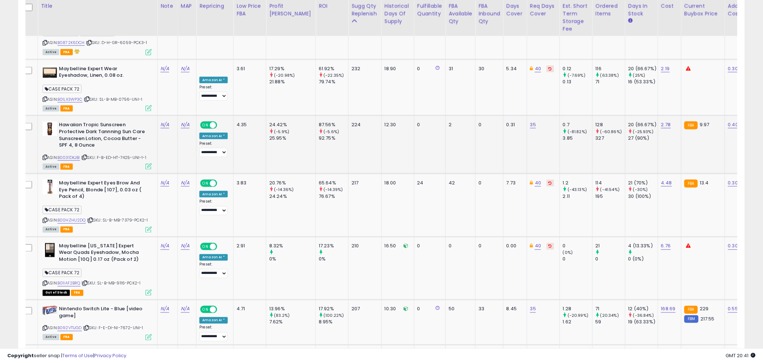
drag, startPoint x: 498, startPoint y: 112, endPoint x: 498, endPoint y: 100, distance: 12.7
click at [503, 116] on td "0.31" at bounding box center [515, 145] width 24 height 58
drag, startPoint x: 501, startPoint y: 92, endPoint x: 485, endPoint y: 97, distance: 16.6
click at [503, 116] on td "0.31" at bounding box center [515, 145] width 24 height 58
drag, startPoint x: 282, startPoint y: 91, endPoint x: 266, endPoint y: 92, distance: 16.1
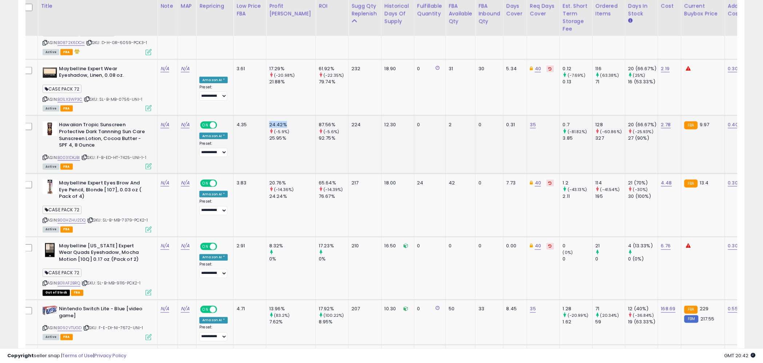
click at [269, 122] on div "24.42%" at bounding box center [292, 125] width 46 height 7
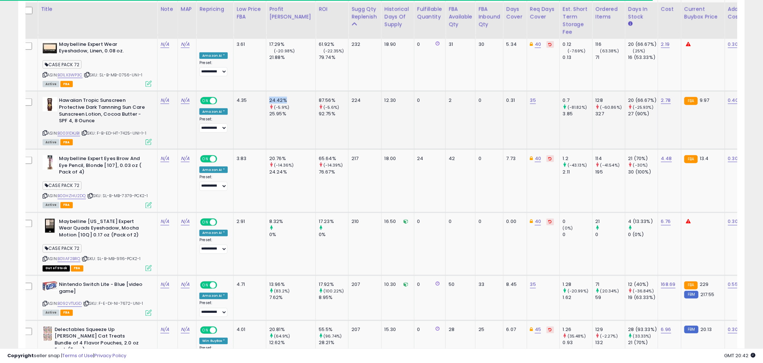
scroll to position [2280, 0]
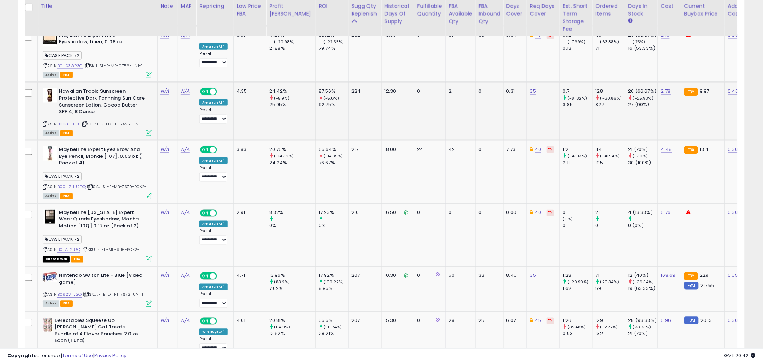
drag, startPoint x: 480, startPoint y: 72, endPoint x: 488, endPoint y: 69, distance: 8.7
click at [481, 82] on td "0" at bounding box center [490, 111] width 28 height 58
drag, startPoint x: 502, startPoint y: 58, endPoint x: 483, endPoint y: 58, distance: 19.3
click at [507, 88] on div "0.31" at bounding box center [514, 91] width 15 height 7
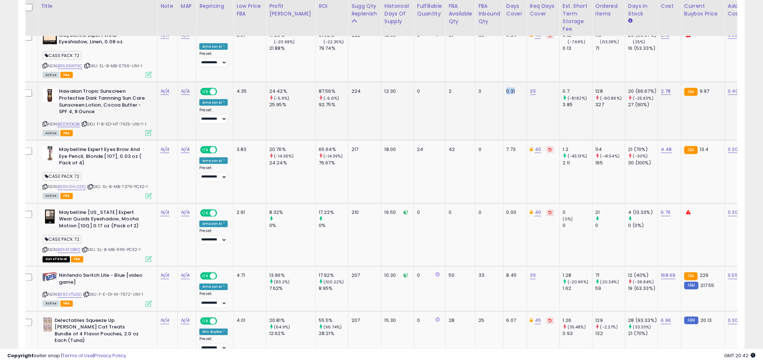
drag, startPoint x: 501, startPoint y: 60, endPoint x: 489, endPoint y: 61, distance: 12.4
click at [503, 82] on td "0.31" at bounding box center [515, 111] width 24 height 58
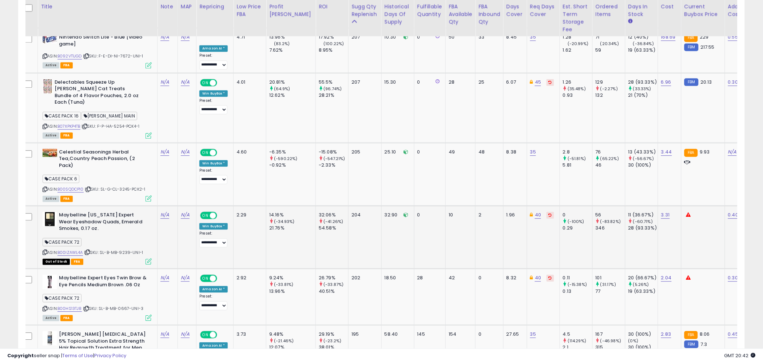
scroll to position [2526, 0]
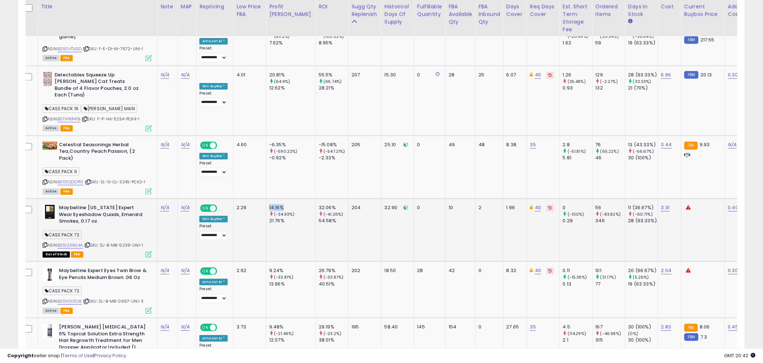
drag, startPoint x: 284, startPoint y: 166, endPoint x: 266, endPoint y: 166, distance: 17.8
click at [266, 198] on td "14.16% (-34.93%) 21.76%" at bounding box center [291, 229] width 50 height 63
drag, startPoint x: 273, startPoint y: 182, endPoint x: 272, endPoint y: 197, distance: 15.7
click at [269, 218] on div "21.76%" at bounding box center [292, 221] width 46 height 7
drag, startPoint x: 264, startPoint y: 228, endPoint x: 264, endPoint y: 232, distance: 3.7
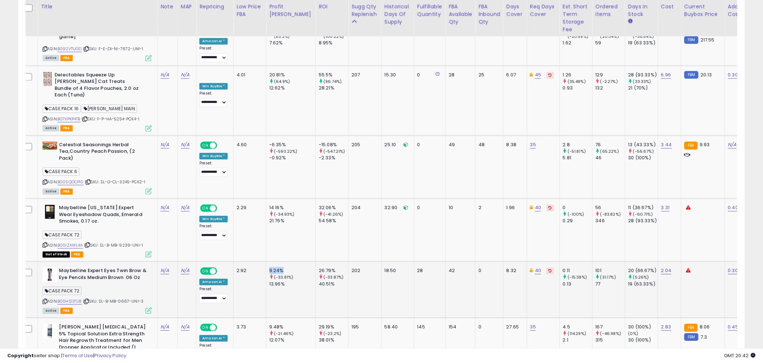
drag, startPoint x: 278, startPoint y: 245, endPoint x: 267, endPoint y: 244, distance: 11.3
click at [267, 262] on td "9.24% (-33.81%) 13.96%" at bounding box center [291, 290] width 50 height 56
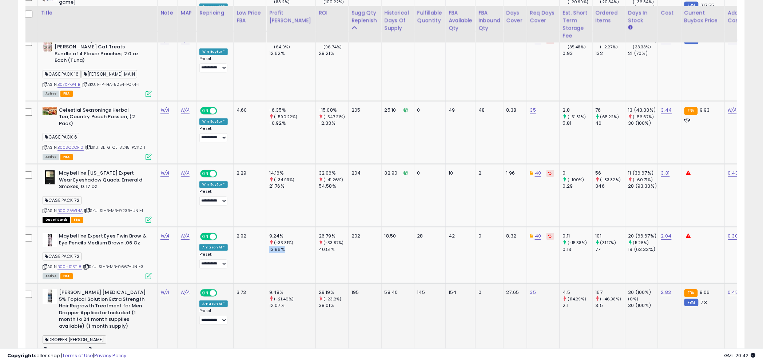
scroll to position [2568, 0]
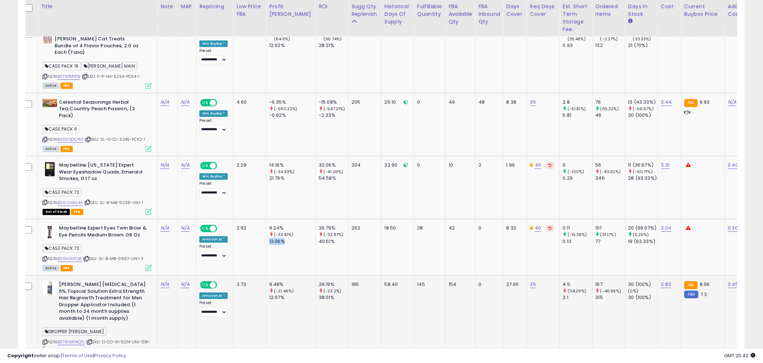
click at [267, 276] on td "9.48% (-21.46%) 12.07%" at bounding box center [291, 320] width 50 height 89
click at [272, 295] on div "12.07%" at bounding box center [292, 298] width 46 height 7
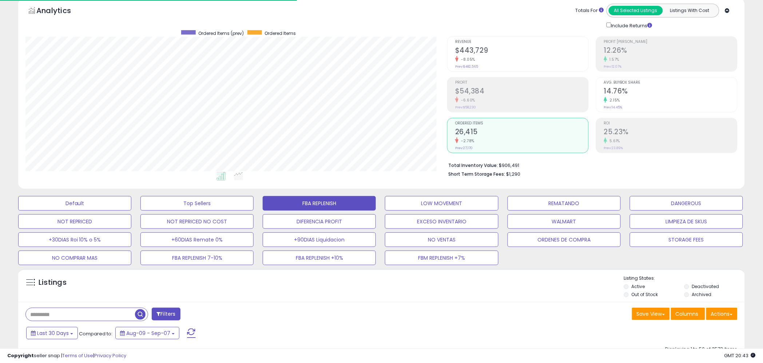
scroll to position [0, 0]
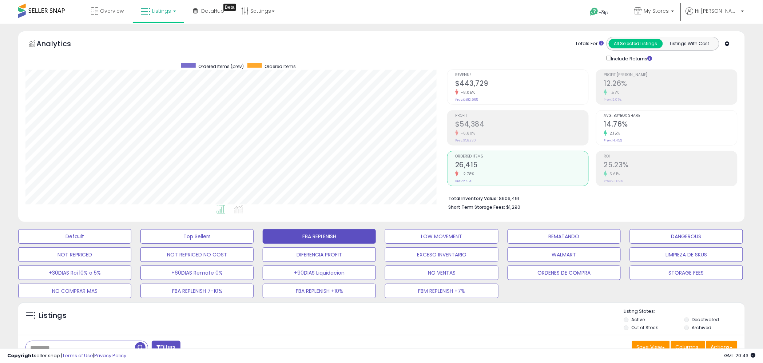
drag, startPoint x: 490, startPoint y: 123, endPoint x: 482, endPoint y: 90, distance: 34.1
click at [490, 123] on h2 "$54,384" at bounding box center [521, 125] width 133 height 10
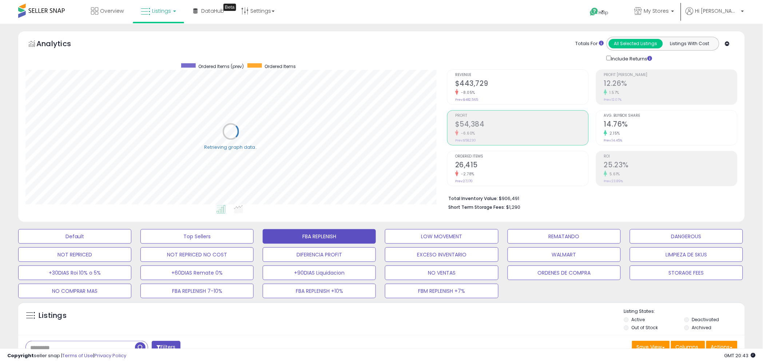
click at [482, 88] on h2 "$443,729" at bounding box center [521, 84] width 133 height 10
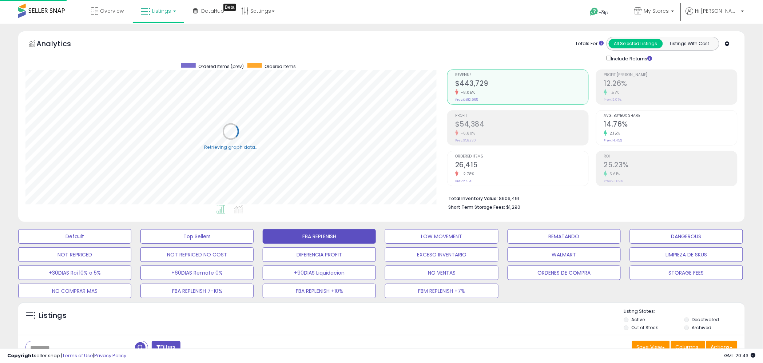
click at [487, 126] on h2 "$54,384" at bounding box center [521, 125] width 133 height 10
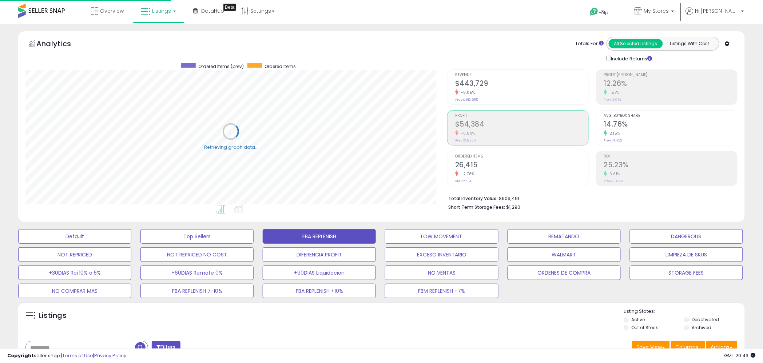
click at [483, 83] on h2 "$443,729" at bounding box center [521, 84] width 133 height 10
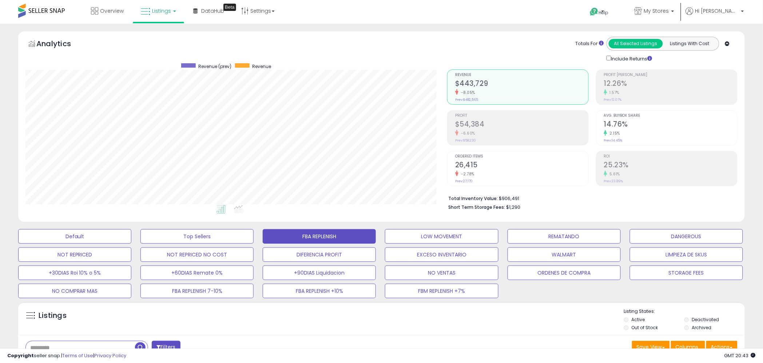
scroll to position [149, 422]
